Goal: Information Seeking & Learning: Understand process/instructions

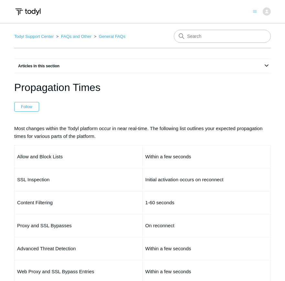
scroll to position [172, 0]
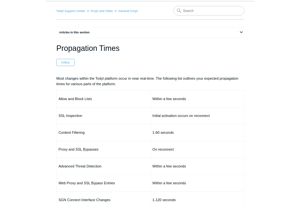
scroll to position [21, 0]
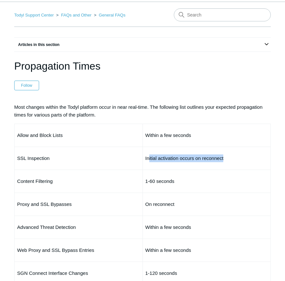
drag, startPoint x: 149, startPoint y: 157, endPoint x: 230, endPoint y: 159, distance: 81.3
click at [230, 159] on td "Initial activation occurs on reconnect" at bounding box center [207, 158] width 128 height 23
drag, startPoint x: 230, startPoint y: 159, endPoint x: 191, endPoint y: 156, distance: 38.9
click at [191, 156] on td "Initial activation occurs on reconnect" at bounding box center [207, 158] width 128 height 23
drag, startPoint x: 147, startPoint y: 204, endPoint x: 182, endPoint y: 202, distance: 34.7
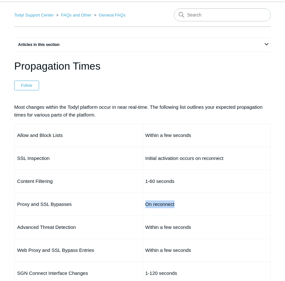
click at [182, 202] on td "On reconnect" at bounding box center [207, 204] width 128 height 23
click at [113, 197] on td "Proxy and SSL Bypasses" at bounding box center [79, 204] width 128 height 23
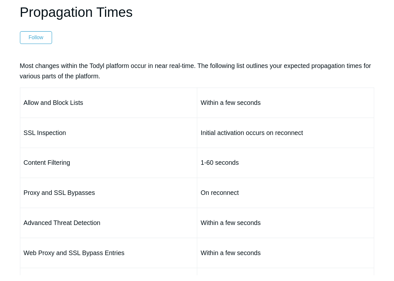
scroll to position [108, 0]
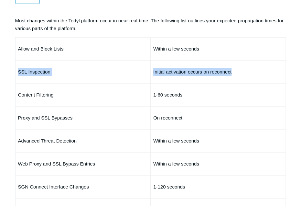
drag, startPoint x: 16, startPoint y: 72, endPoint x: 246, endPoint y: 61, distance: 230.3
click at [246, 61] on tr "SSL Inspection Initial activation occurs on reconnect" at bounding box center [150, 72] width 271 height 23
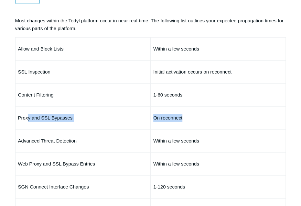
drag, startPoint x: 27, startPoint y: 116, endPoint x: 227, endPoint y: 116, distance: 200.0
click at [227, 116] on tr "Proxy and SSL Bypasses On reconnect" at bounding box center [150, 117] width 271 height 23
drag, startPoint x: 227, startPoint y: 116, endPoint x: 147, endPoint y: 115, distance: 79.9
click at [147, 115] on p "Proxy and SSL Bypasses" at bounding box center [83, 118] width 130 height 8
drag, startPoint x: 26, startPoint y: 117, endPoint x: 211, endPoint y: 115, distance: 184.8
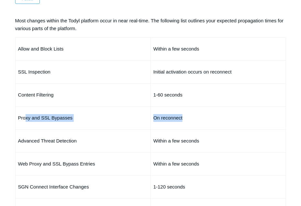
click at [211, 115] on tr "Proxy and SSL Bypasses On reconnect" at bounding box center [150, 117] width 271 height 23
drag, startPoint x: 211, startPoint y: 115, endPoint x: 149, endPoint y: 116, distance: 62.1
click at [153, 116] on td "On reconnect" at bounding box center [218, 117] width 135 height 23
